Goal: Transaction & Acquisition: Obtain resource

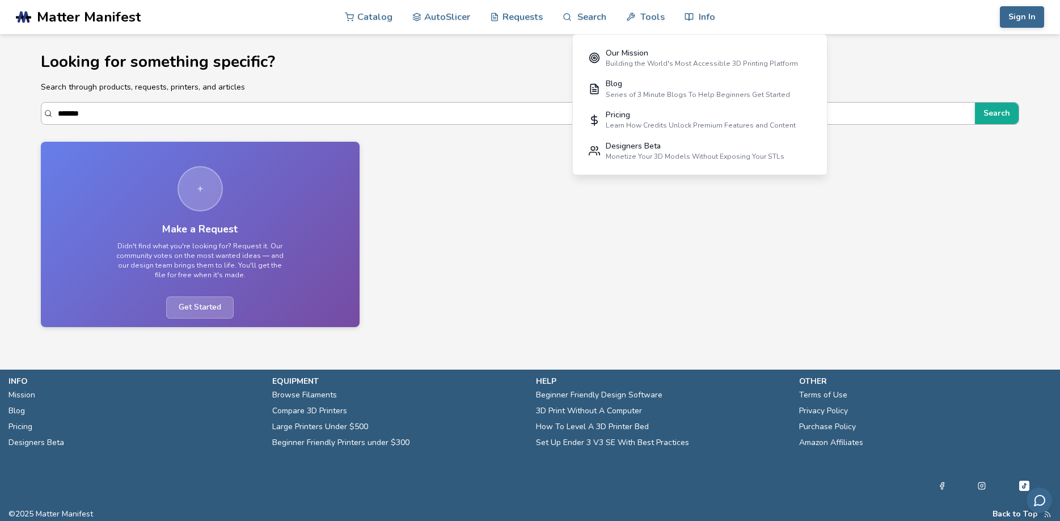
drag, startPoint x: 132, startPoint y: 118, endPoint x: 32, endPoint y: 117, distance: 99.8
click at [58, 117] on input "*******" at bounding box center [513, 113] width 911 height 20
click at [975, 103] on button "Search" at bounding box center [997, 114] width 44 height 22
click at [109, 115] on input "********" at bounding box center [508, 113] width 901 height 20
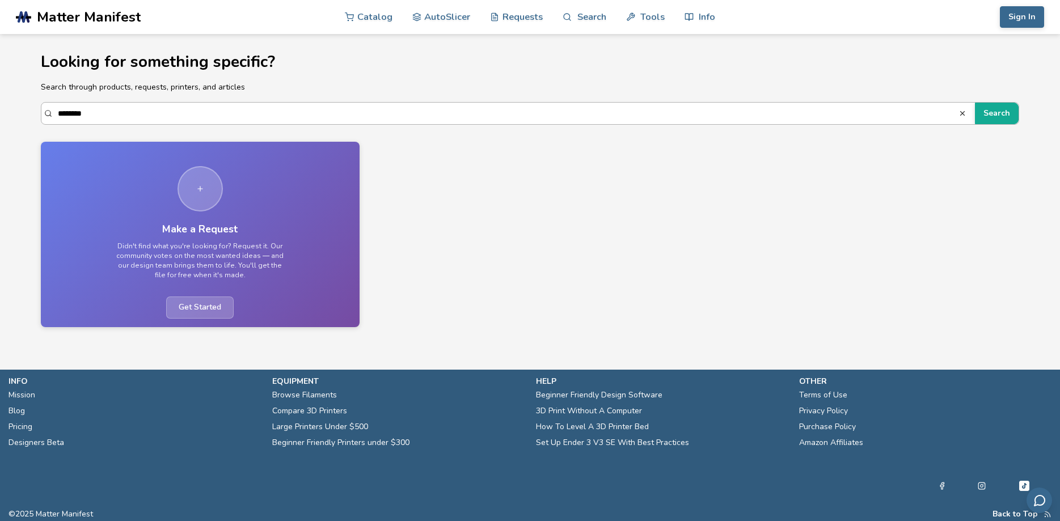
click at [90, 114] on input "********" at bounding box center [508, 113] width 901 height 20
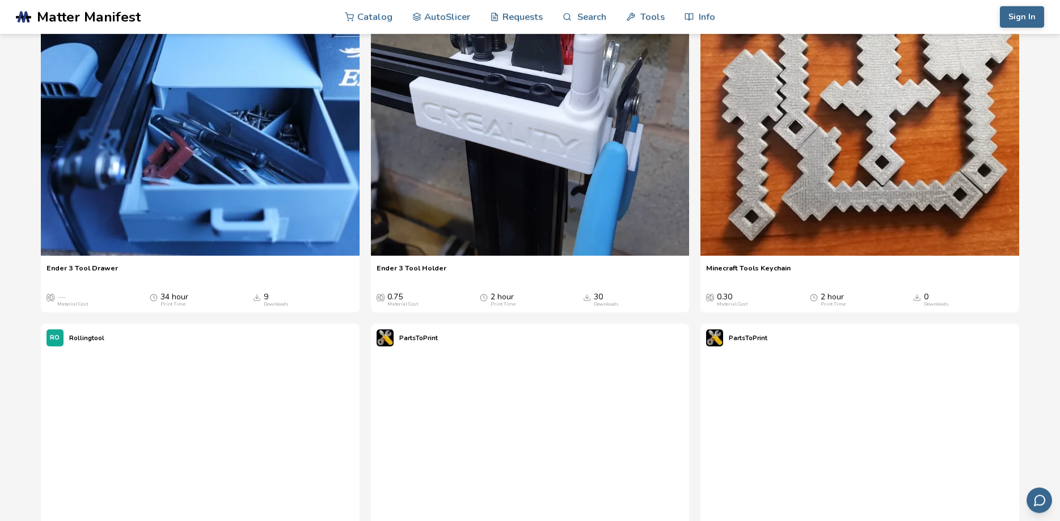
scroll to position [521, 0]
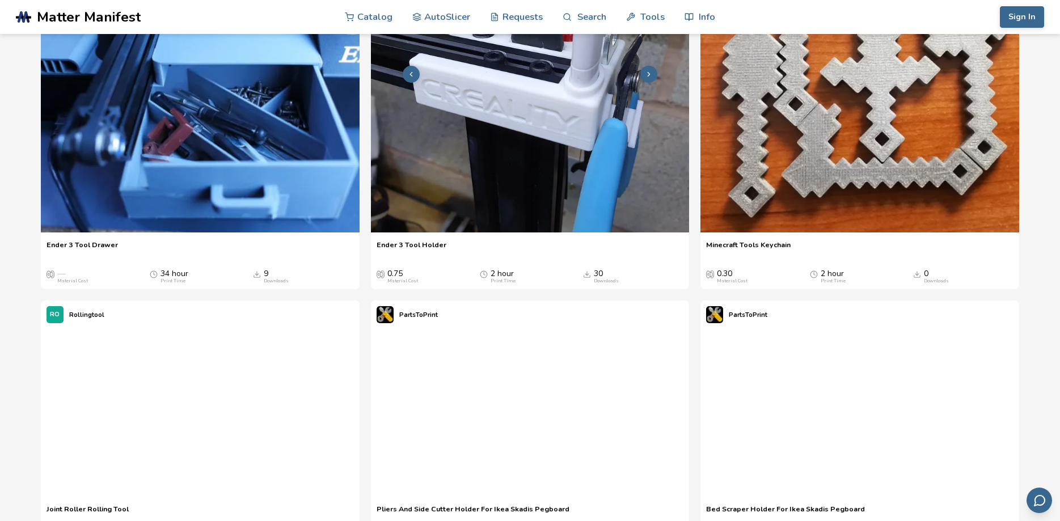
type input "****"
click at [550, 233] on img at bounding box center [530, 73] width 319 height 319
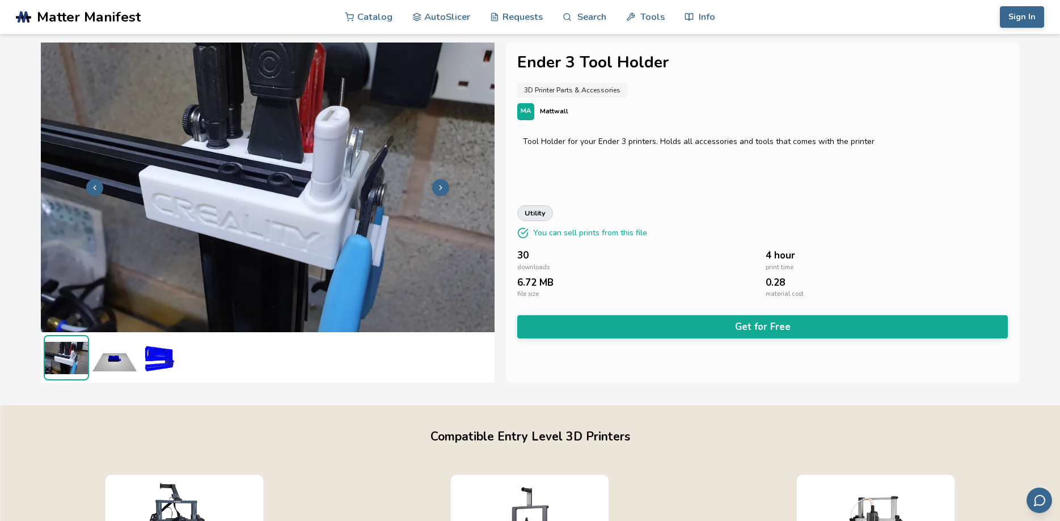
click at [437, 190] on icon at bounding box center [441, 188] width 8 height 8
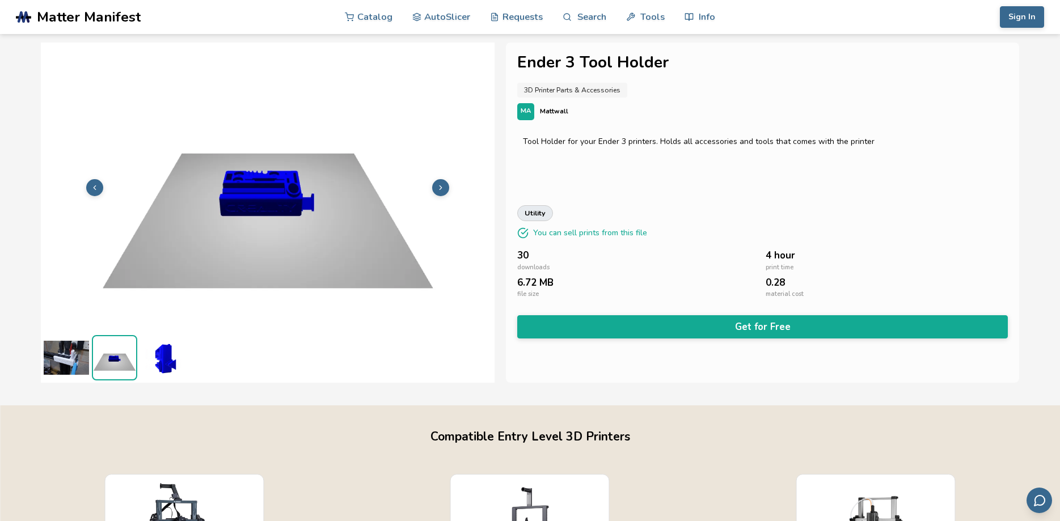
click at [440, 189] on polyline at bounding box center [441, 187] width 2 height 4
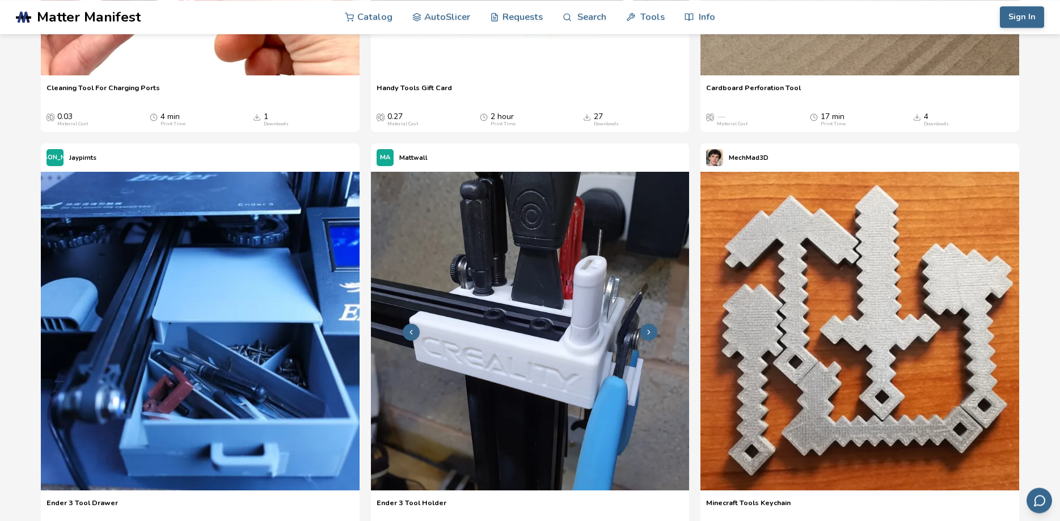
scroll to position [486, 0]
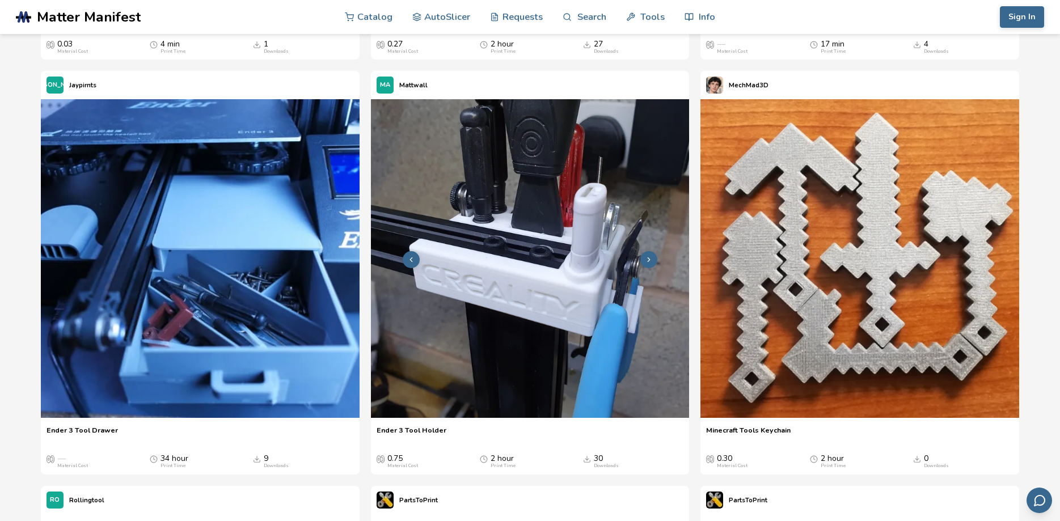
click at [550, 327] on img at bounding box center [530, 258] width 319 height 319
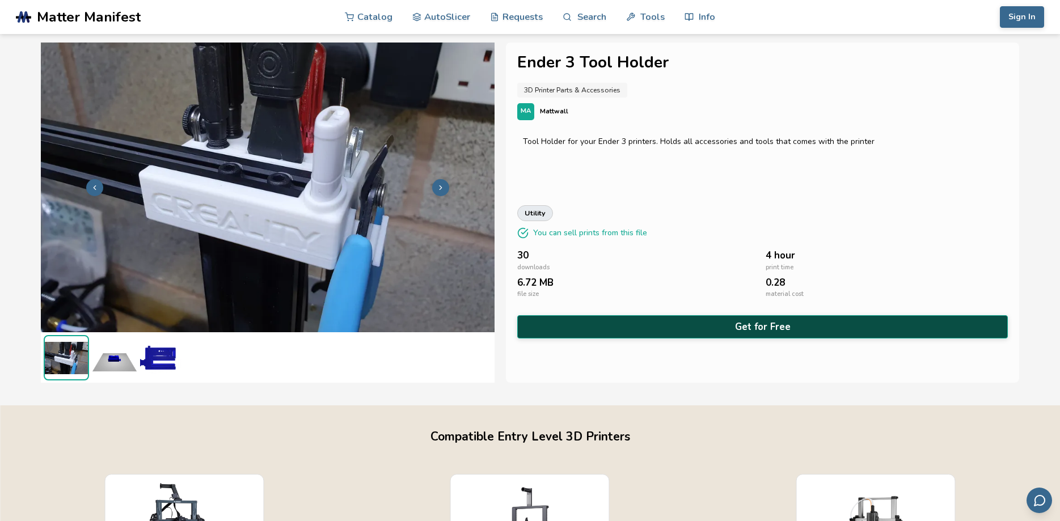
click at [762, 335] on button "Get for Free" at bounding box center [762, 326] width 491 height 23
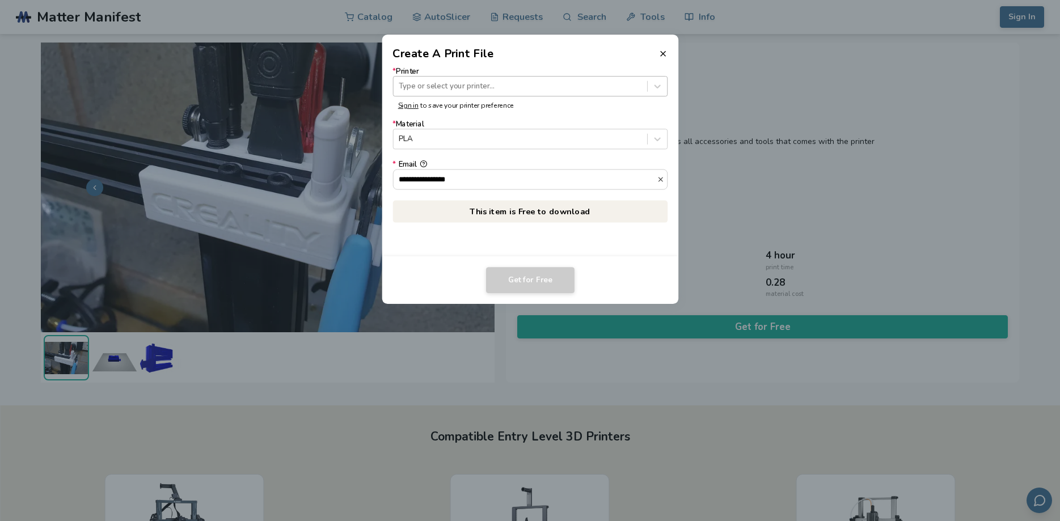
click at [469, 86] on div at bounding box center [520, 86] width 243 height 11
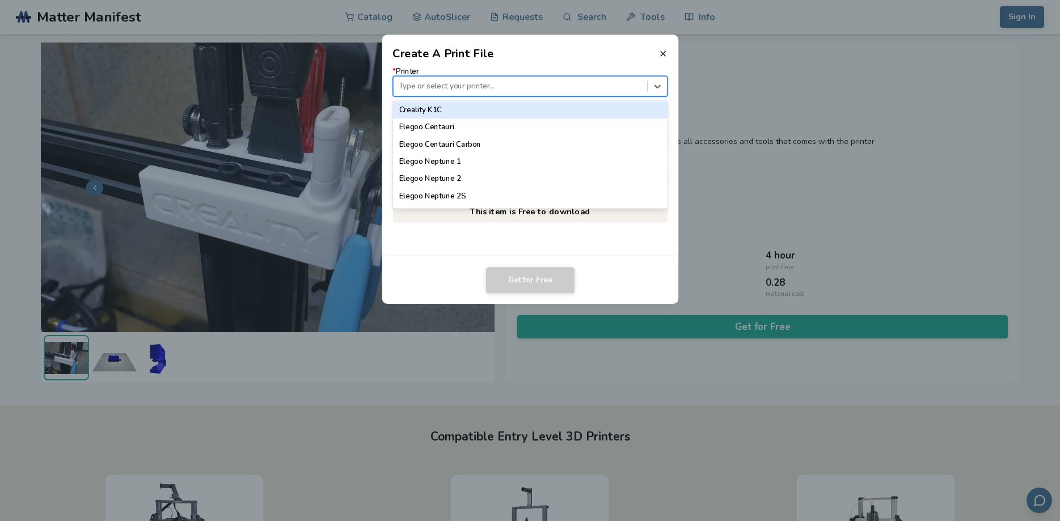
scroll to position [387, 0]
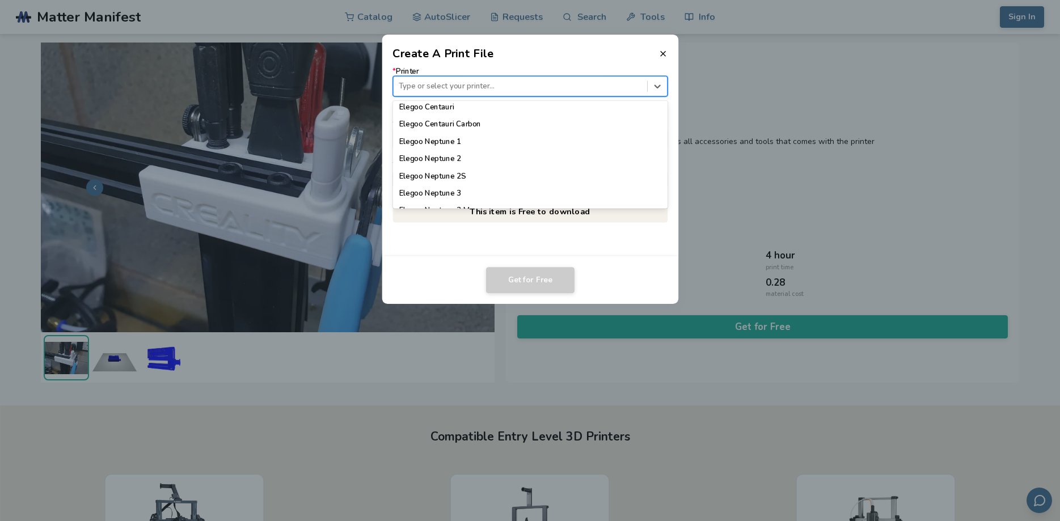
click at [869, 74] on dialog "Create A Print File * Printer 64 results available. Use Up and Down to choose o…" at bounding box center [530, 260] width 1007 height 495
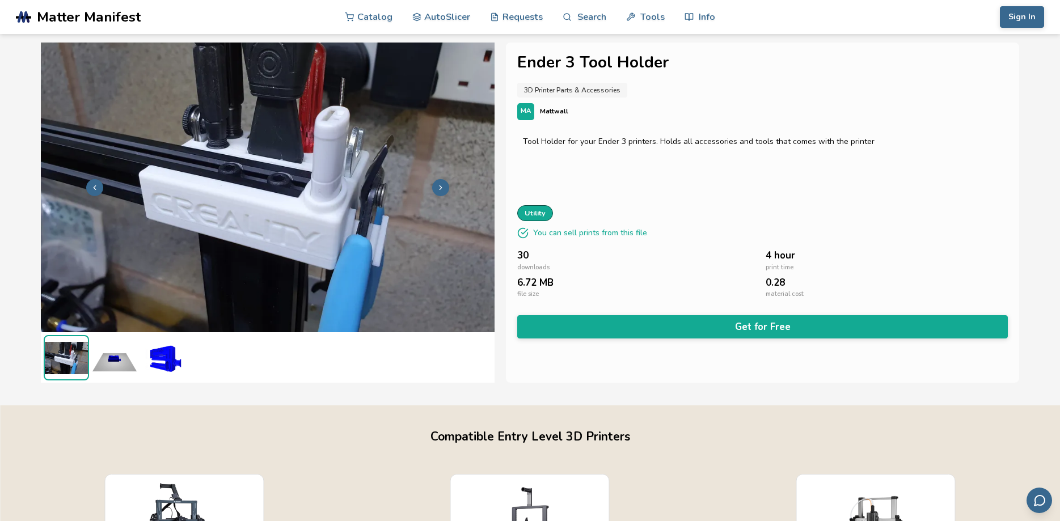
click at [539, 216] on link "utility" at bounding box center [535, 213] width 36 height 16
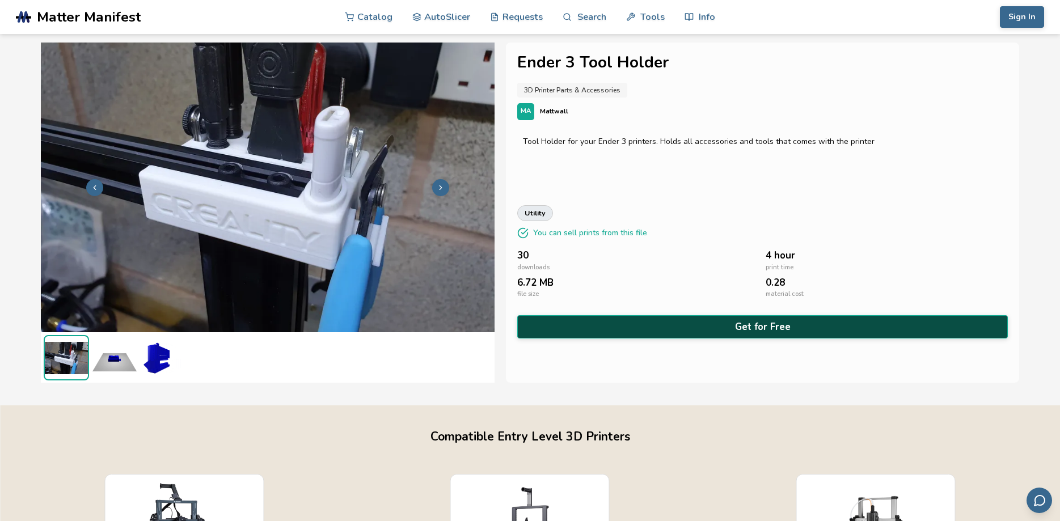
click at [768, 333] on button "Get for Free" at bounding box center [762, 326] width 491 height 23
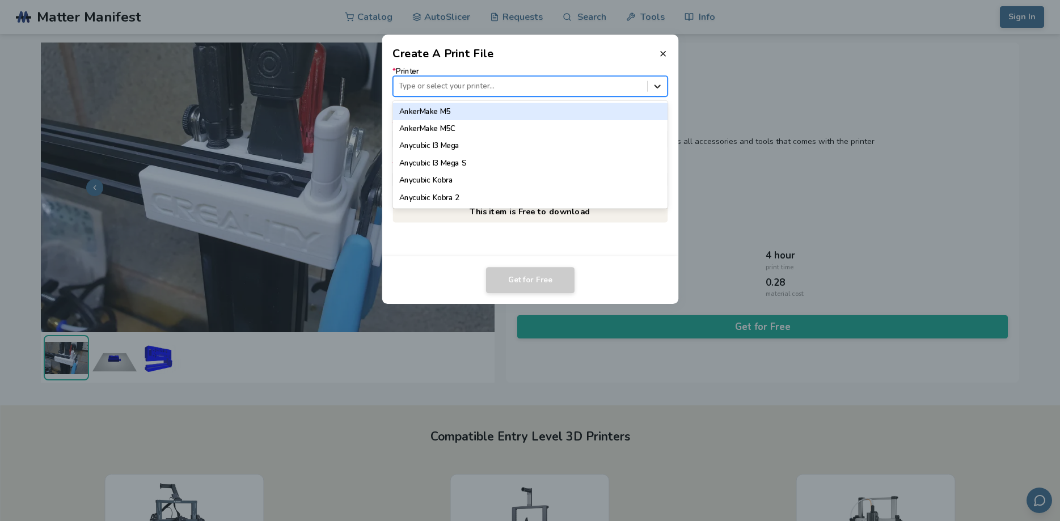
click at [658, 85] on icon at bounding box center [657, 86] width 11 height 11
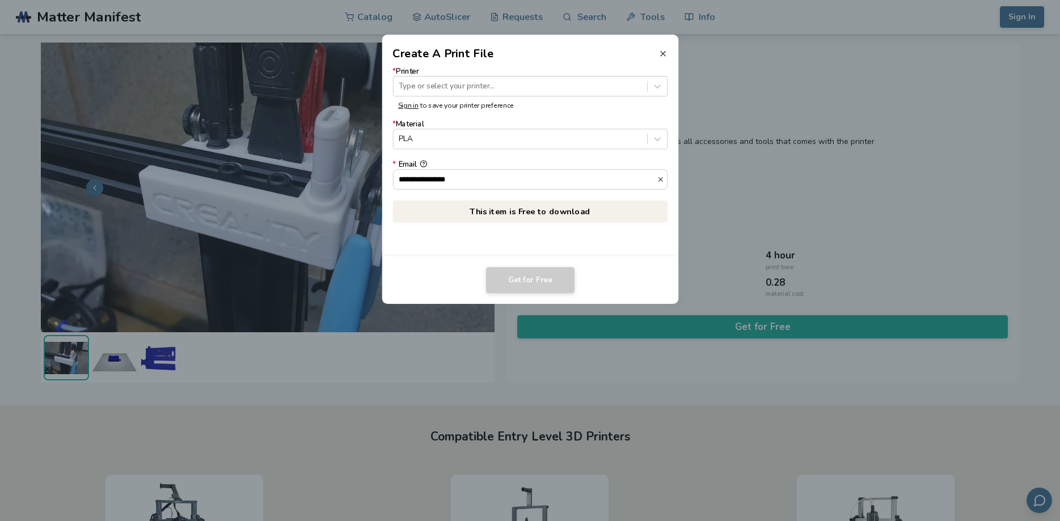
click at [660, 55] on icon at bounding box center [662, 53] width 9 height 9
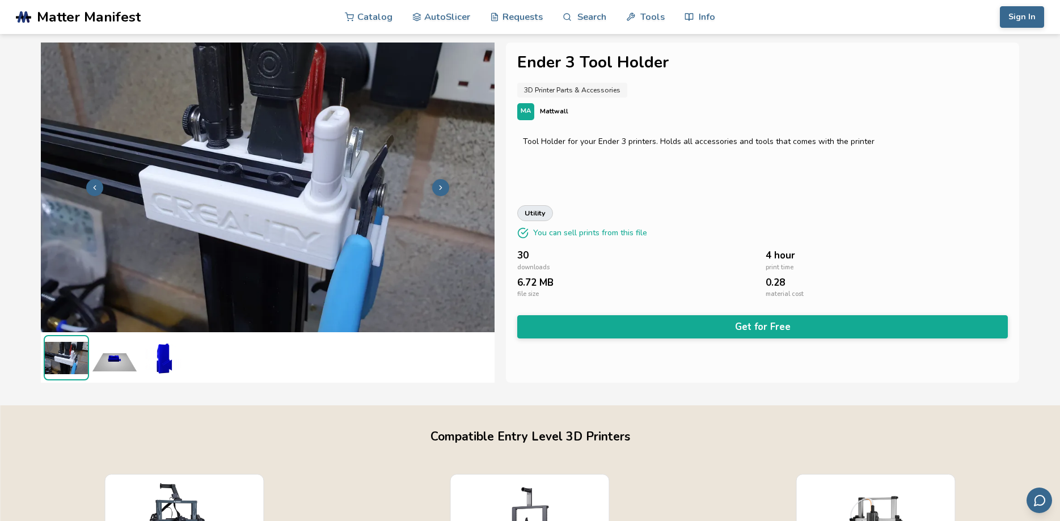
click at [116, 361] on img at bounding box center [114, 357] width 45 height 45
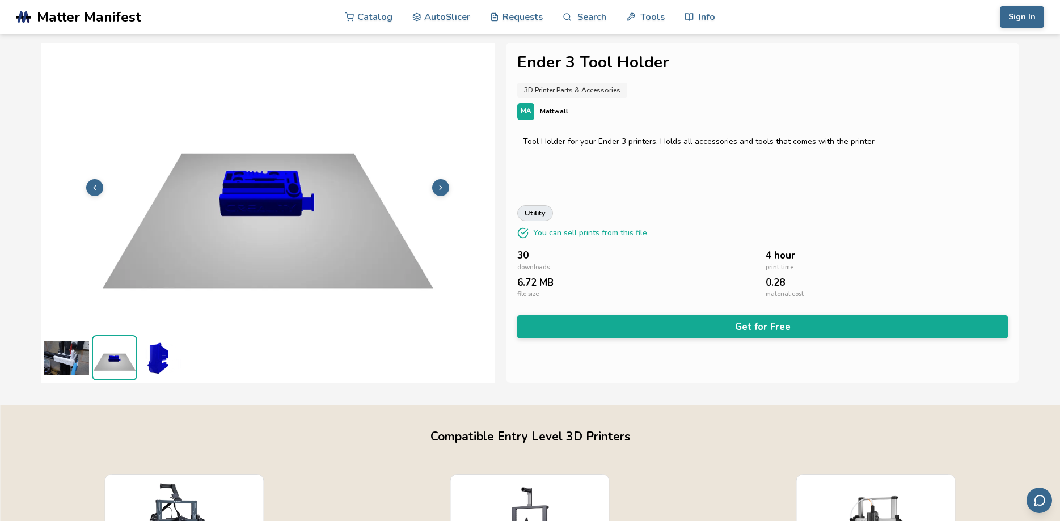
click at [294, 184] on img at bounding box center [268, 186] width 454 height 340
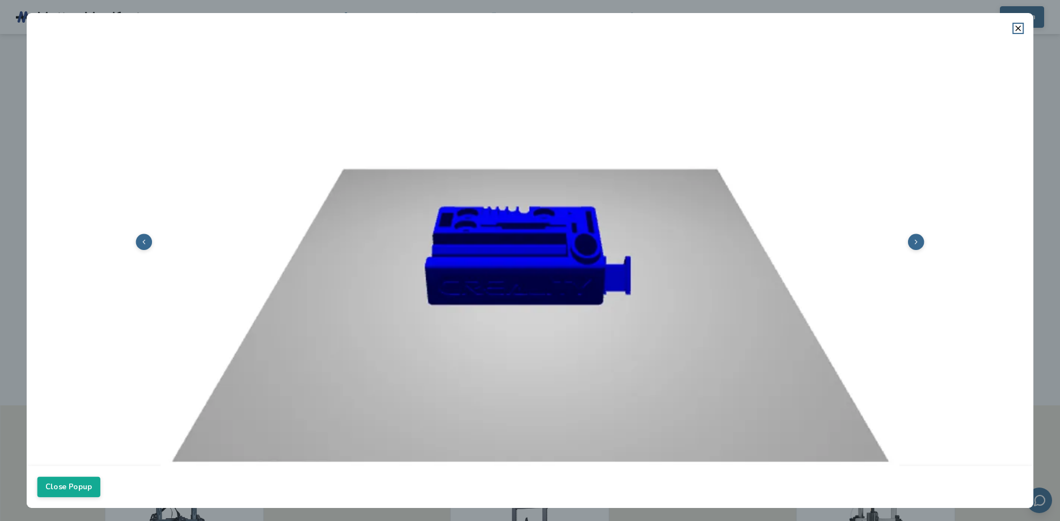
scroll to position [194, 0]
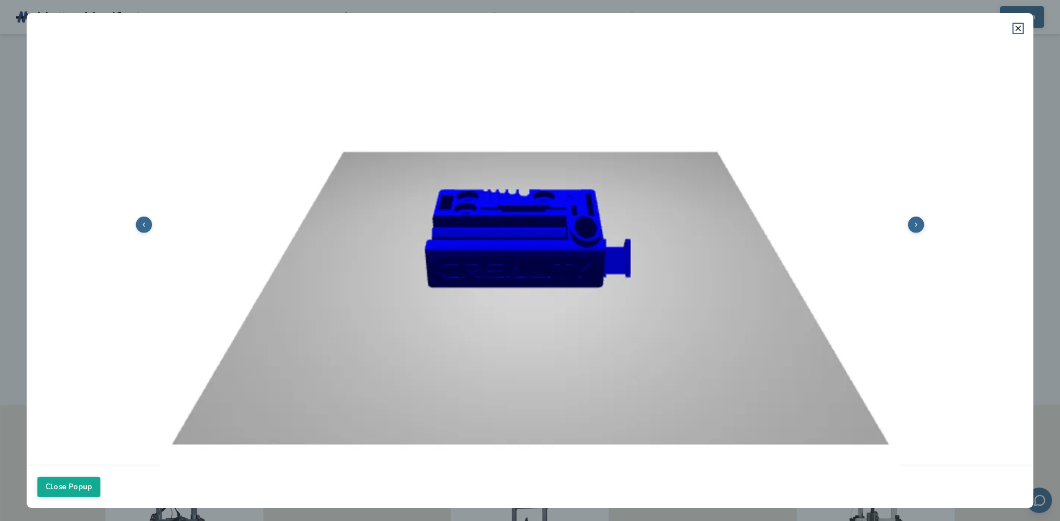
click at [915, 226] on polyline at bounding box center [916, 225] width 2 height 4
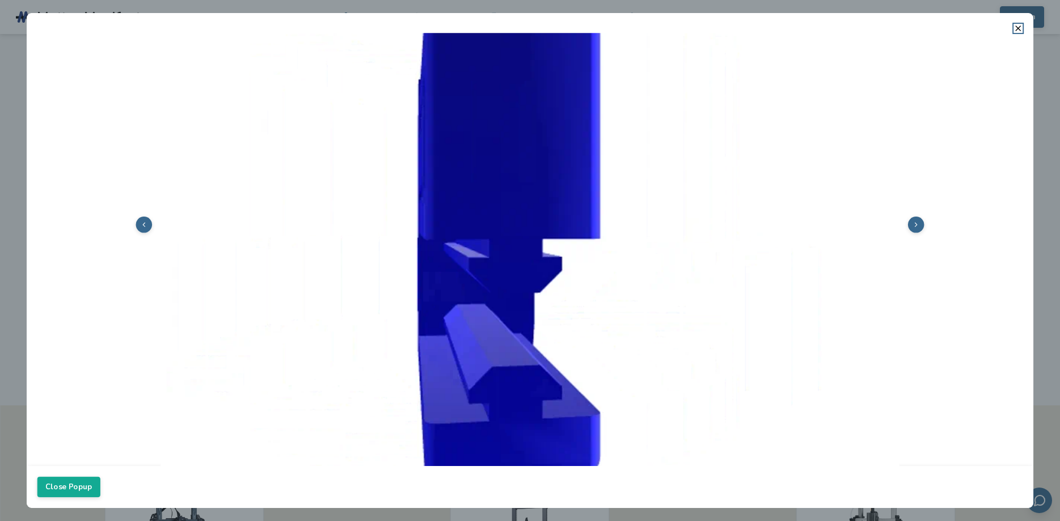
click at [725, 257] on img at bounding box center [530, 223] width 986 height 739
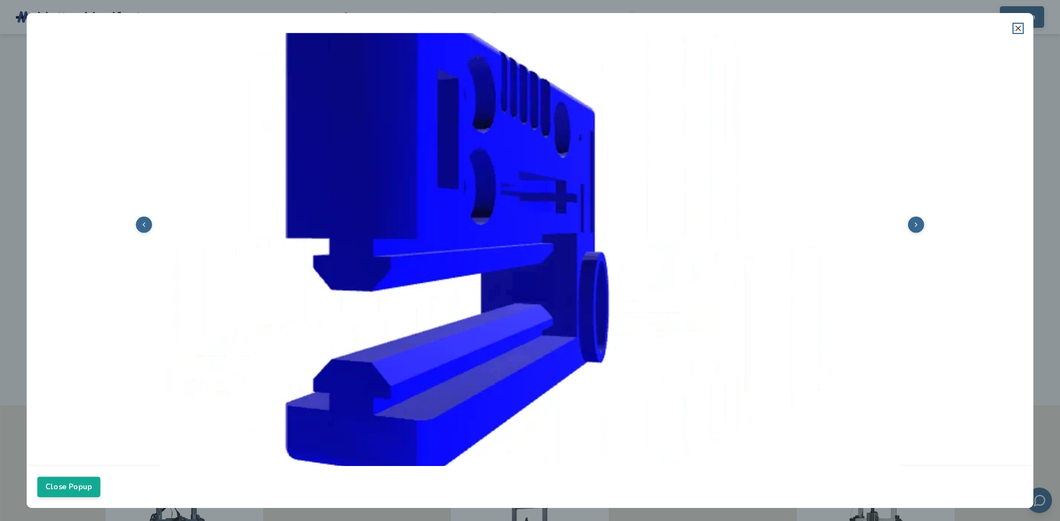
click at [1018, 27] on icon at bounding box center [1018, 28] width 9 height 9
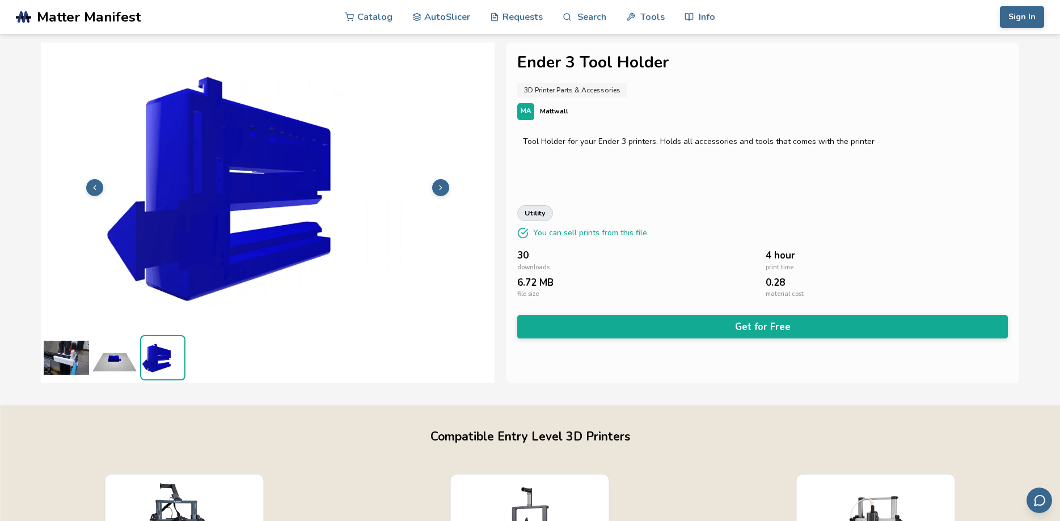
click at [66, 361] on img at bounding box center [66, 357] width 45 height 45
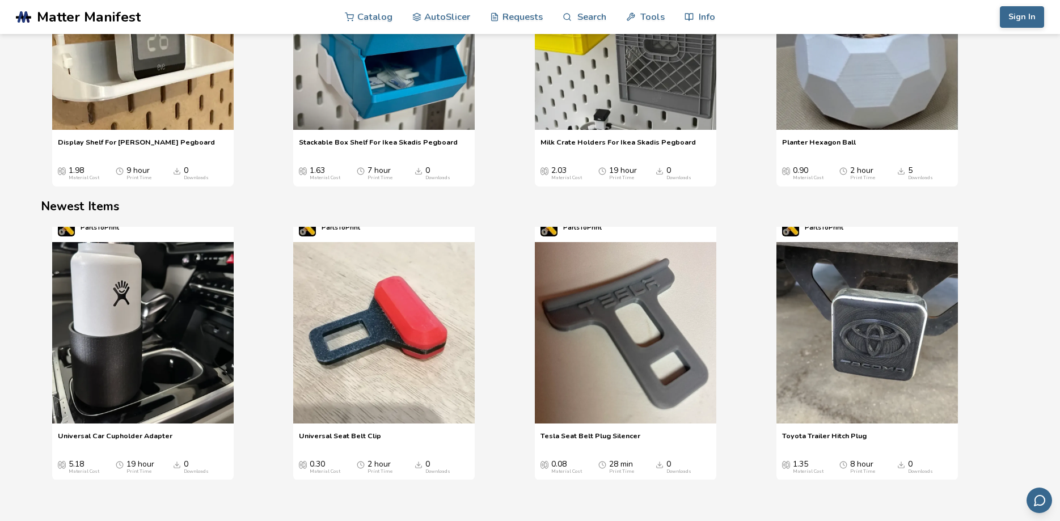
scroll to position [14, 0]
click at [792, 436] on span "Toyota Trailer Hitch Plug" at bounding box center [824, 439] width 85 height 17
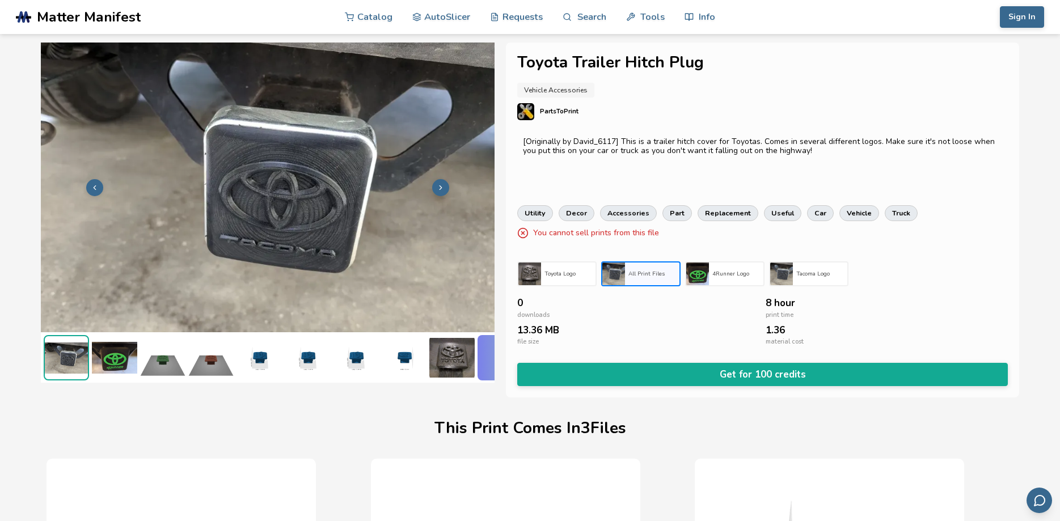
click at [93, 16] on span "Matter Manifest" at bounding box center [89, 17] width 104 height 16
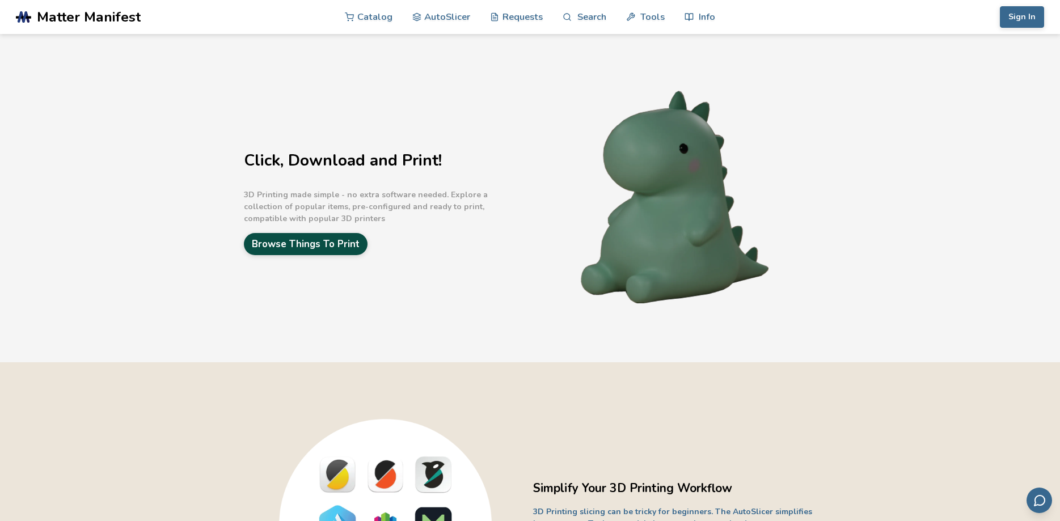
click at [311, 239] on link "Browse Things To Print" at bounding box center [306, 244] width 124 height 22
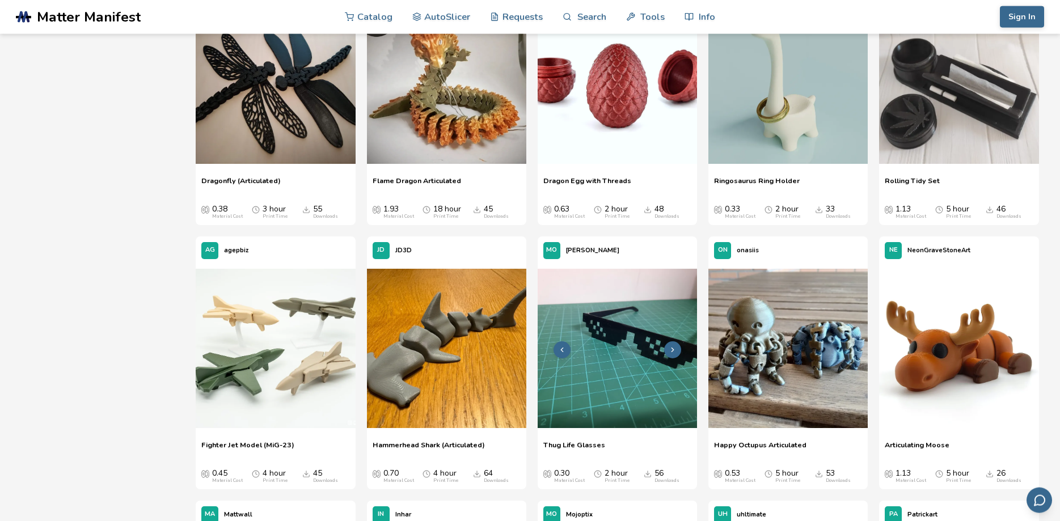
scroll to position [810, 0]
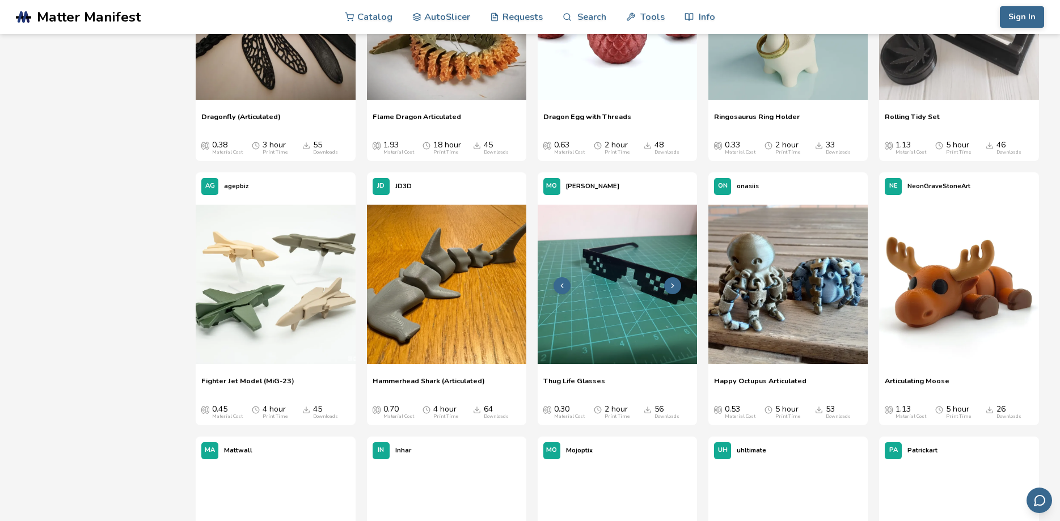
click at [639, 286] on img at bounding box center [617, 284] width 159 height 159
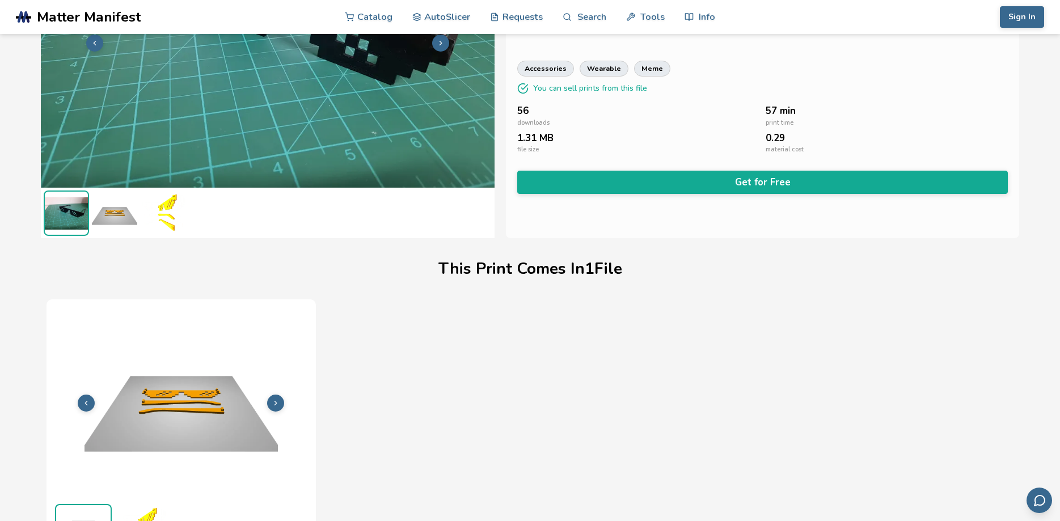
scroll to position [147, 0]
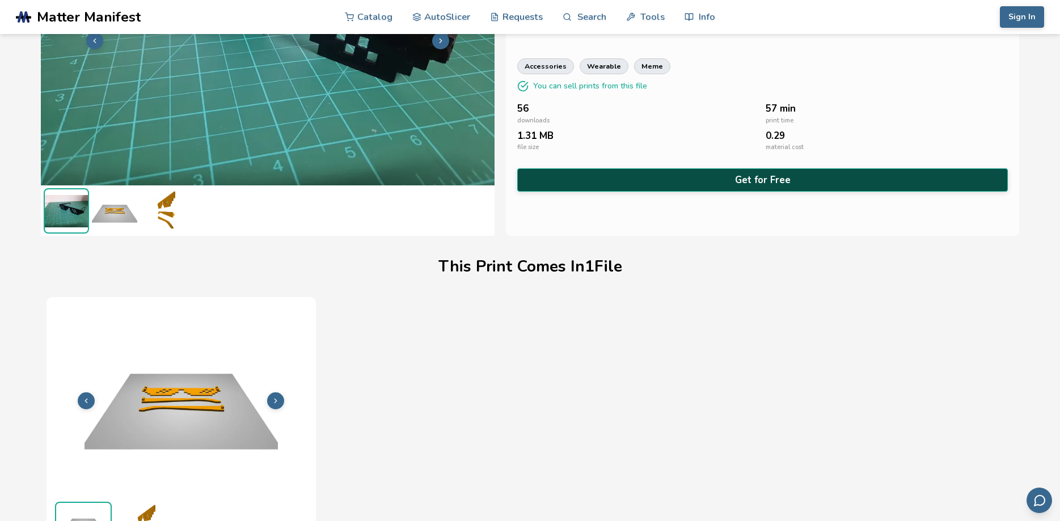
click at [752, 184] on button "Get for Free" at bounding box center [762, 179] width 491 height 23
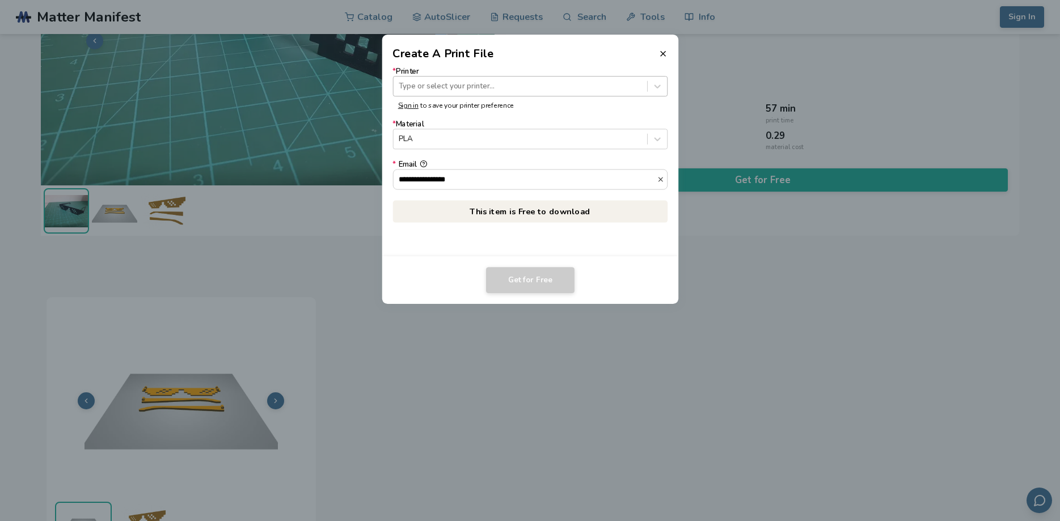
click at [447, 88] on div at bounding box center [520, 86] width 243 height 11
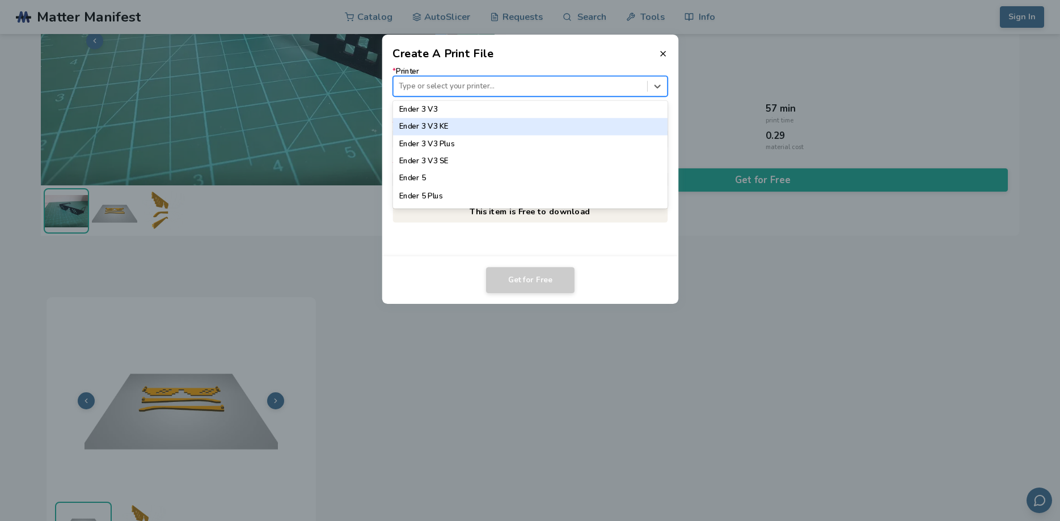
scroll to position [841, 0]
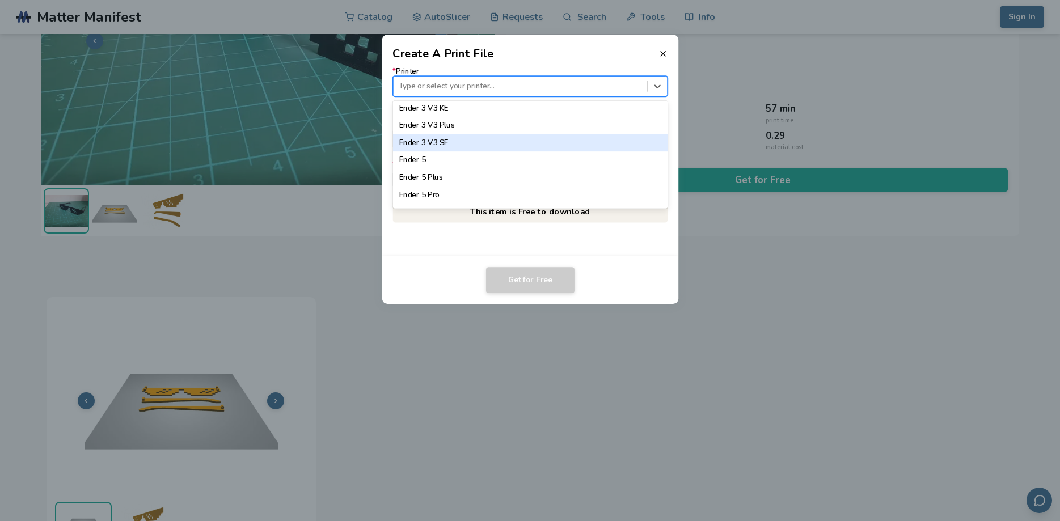
click at [444, 143] on div "Ender 3 V3 SE" at bounding box center [529, 142] width 275 height 17
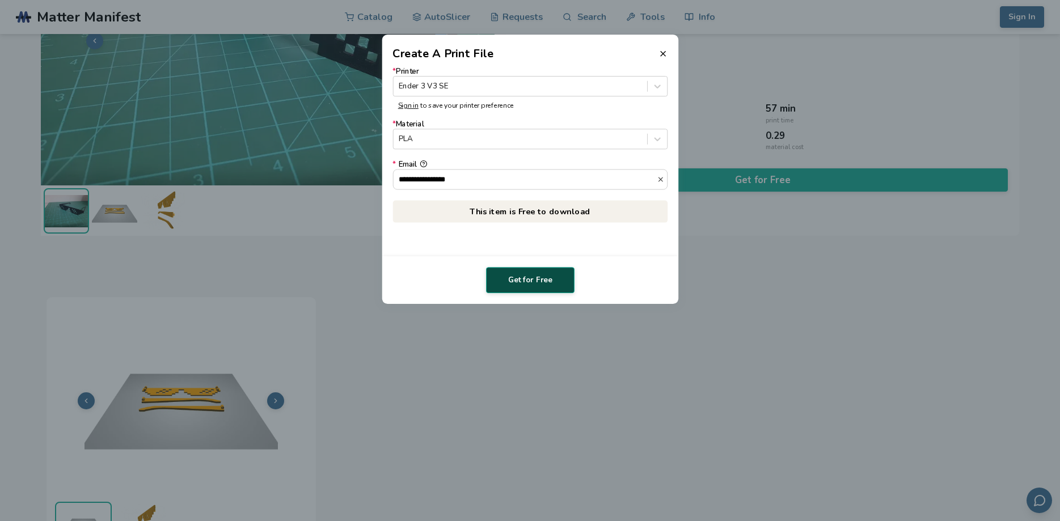
click at [527, 279] on button "Get for Free" at bounding box center [530, 280] width 88 height 26
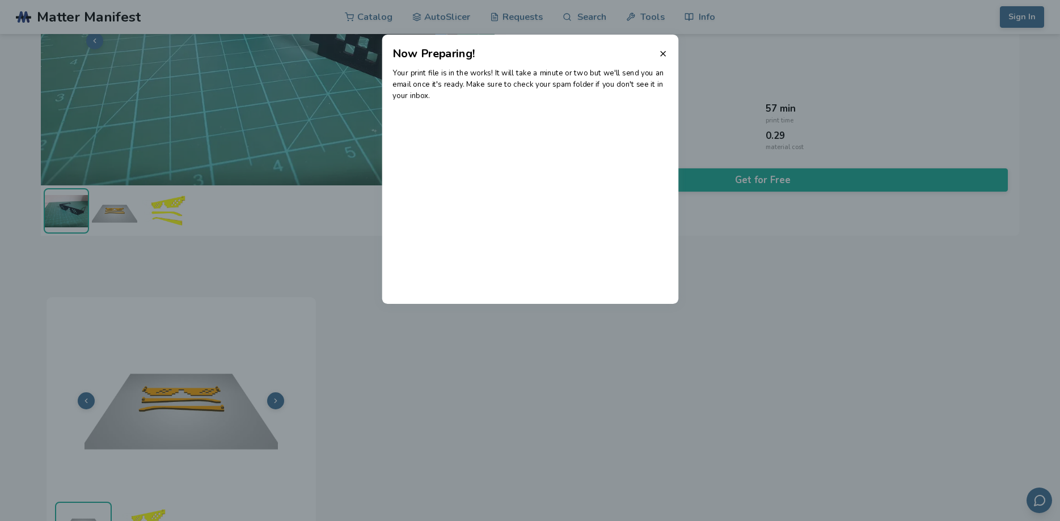
click at [467, 158] on div "Your print file is in the works! It will take a minute or two but we'll send yo…" at bounding box center [530, 183] width 297 height 242
click at [662, 52] on icon at bounding box center [662, 53] width 9 height 9
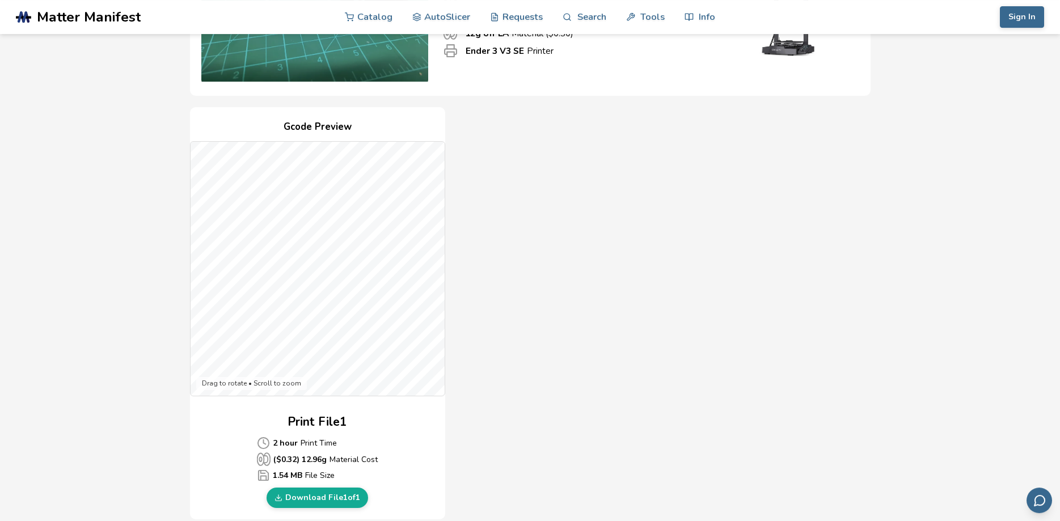
scroll to position [289, 0]
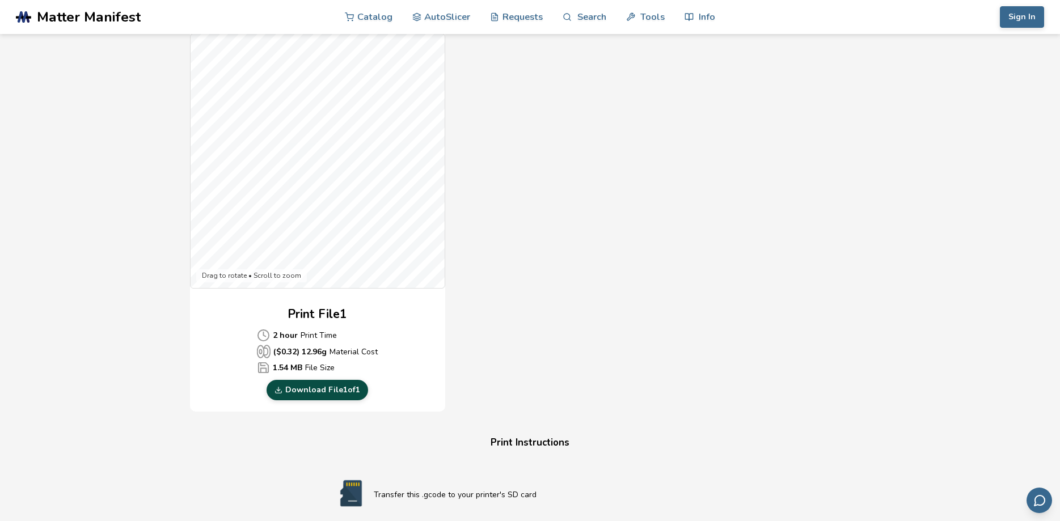
click at [318, 389] on link "Download File 1 of 1" at bounding box center [318, 390] width 102 height 20
click at [645, 286] on div "Gcode Preview Drag to rotate • Scroll to zoom Print File 1 2 hour Print Time ($…" at bounding box center [530, 205] width 681 height 413
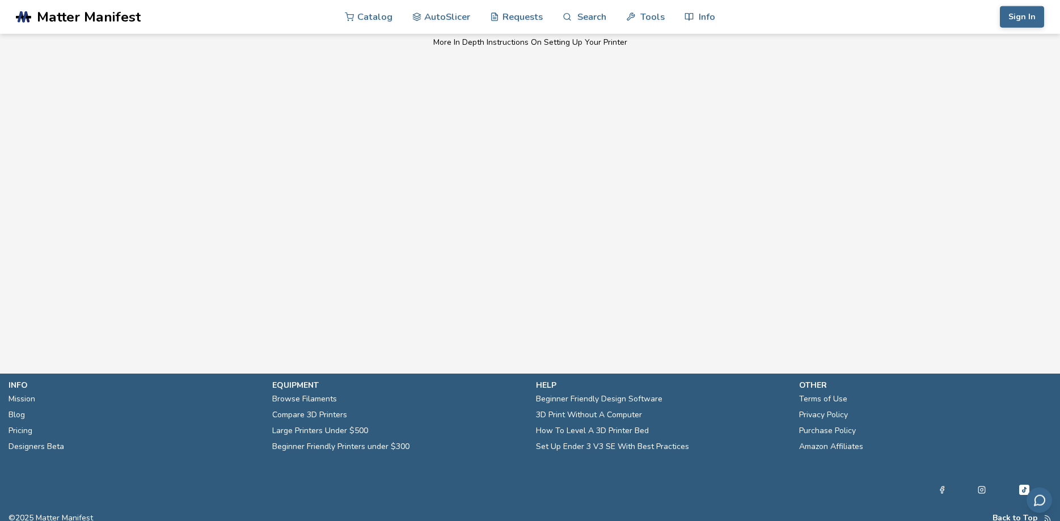
scroll to position [827, 0]
